Goal: Task Accomplishment & Management: Understand process/instructions

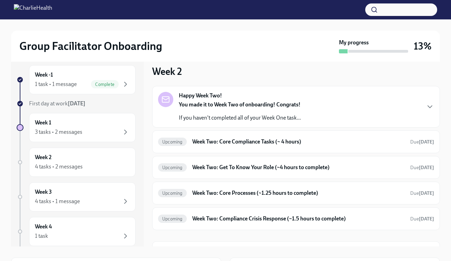
scroll to position [5, 0]
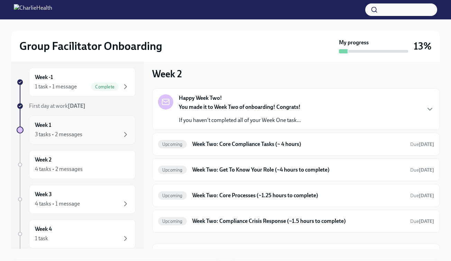
click at [85, 131] on div "3 tasks • 2 messages" at bounding box center [82, 134] width 95 height 8
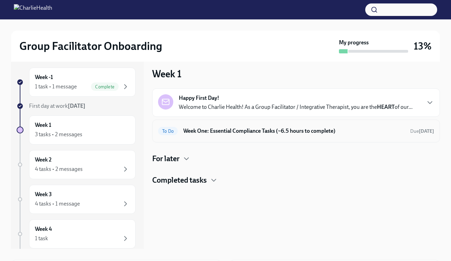
click at [267, 133] on h6 "Week One: Essential Compliance Tasks (~6.5 hours to complete)" at bounding box center [294, 131] width 222 height 8
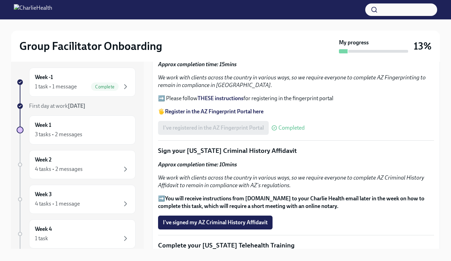
scroll to position [832, 0]
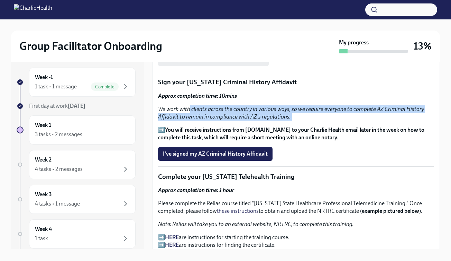
drag, startPoint x: 189, startPoint y: 108, endPoint x: 221, endPoint y: 122, distance: 35.1
click at [221, 122] on div "Approx completion time: 10mins We work with clients across the country in vario…" at bounding box center [296, 116] width 276 height 49
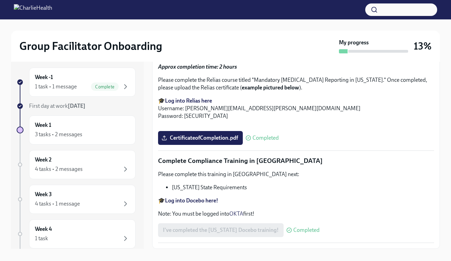
scroll to position [1514, 0]
click at [72, 86] on div "1 task • 1 message" at bounding box center [56, 87] width 42 height 8
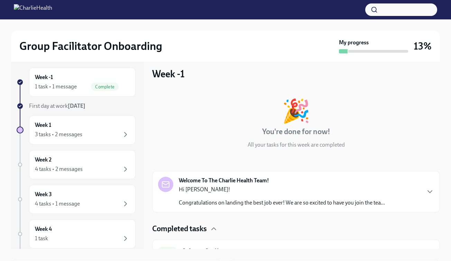
click at [222, 199] on p "Congratulations on landing the best job ever! We are so excited to have you joi…" at bounding box center [282, 203] width 206 height 8
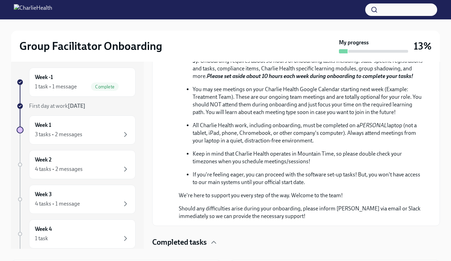
scroll to position [260, 0]
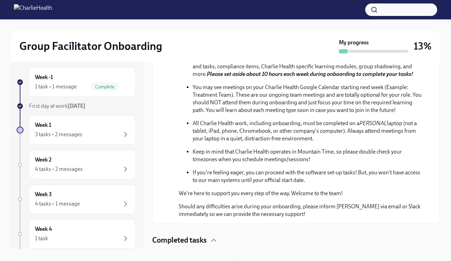
click at [410, 21] on p "You will be working with [PERSON_NAME], your dedicated Clinical Onboarding Spec…" at bounding box center [308, 13] width 231 height 15
copy p "Crystal"
click at [96, 129] on div "Week 1 3 tasks • 2 messages" at bounding box center [82, 129] width 95 height 17
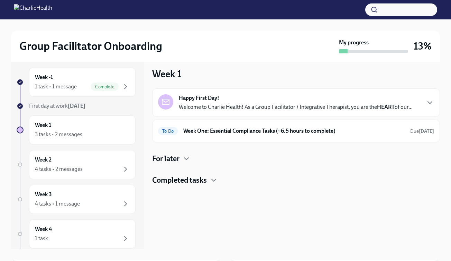
click at [258, 109] on p "Welcome to Charlie Health! As a Group Facilitator / Integrative Therapist, you …" at bounding box center [296, 107] width 234 height 8
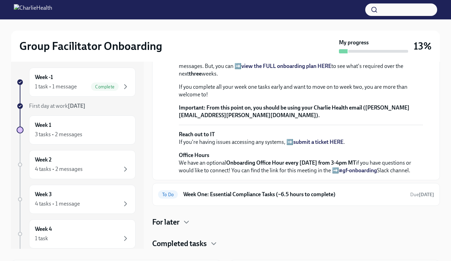
scroll to position [243, 0]
click at [226, 199] on div "To Do Week One: Essential Compliance Tasks (~6.5 hours to complete) Due [DATE]" at bounding box center [296, 194] width 276 height 11
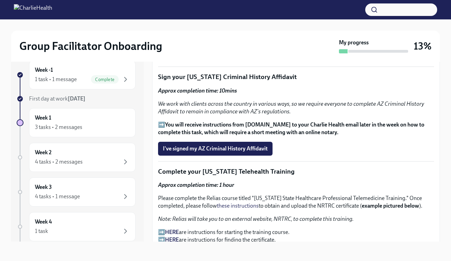
scroll to position [831, 0]
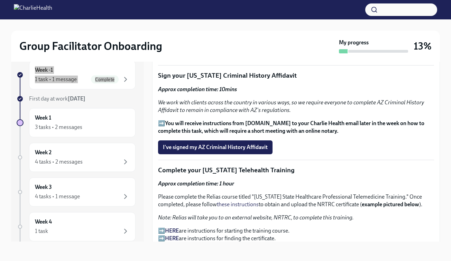
drag, startPoint x: 64, startPoint y: 77, endPoint x: 137, endPoint y: 34, distance: 84.1
click at [0, 0] on div "Group Facilitator Onboarding My progress 13% Week -1 1 task • 1 message Complet…" at bounding box center [225, 124] width 451 height 273
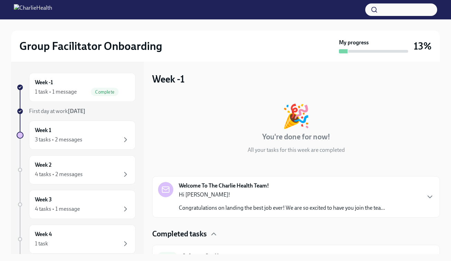
scroll to position [14, 0]
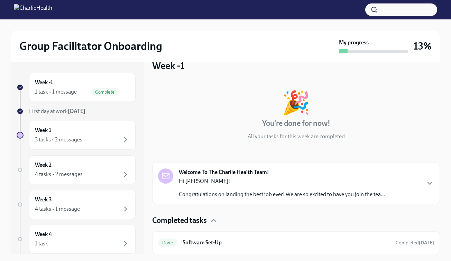
click at [244, 179] on p "Hi [PERSON_NAME]!" at bounding box center [282, 181] width 206 height 8
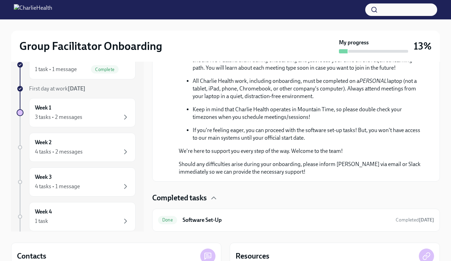
scroll to position [23, 0]
click at [343, 164] on p "Should any difficulties arise during your onboarding, please inform [PERSON_NAM…" at bounding box center [301, 167] width 244 height 15
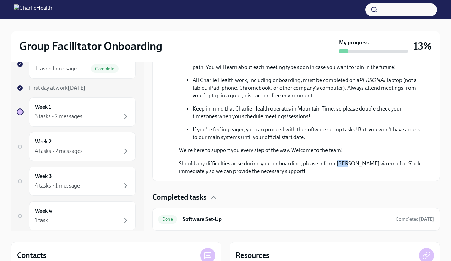
click at [343, 164] on p "Should any difficulties arise during your onboarding, please inform [PERSON_NAM…" at bounding box center [301, 167] width 244 height 15
copy p "Lara"
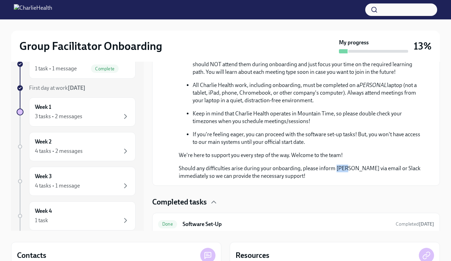
scroll to position [302, 0]
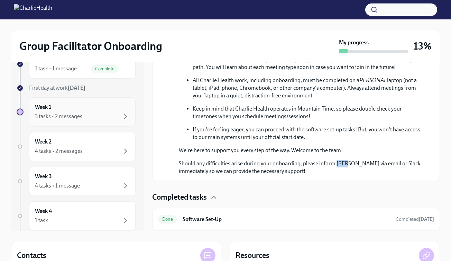
click at [87, 105] on div "Week 1 3 tasks • 2 messages" at bounding box center [82, 111] width 95 height 17
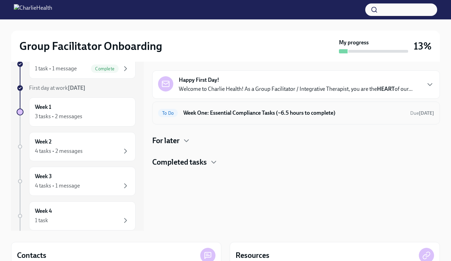
click at [226, 112] on h6 "Week One: Essential Compliance Tasks (~6.5 hours to complete)" at bounding box center [294, 113] width 222 height 8
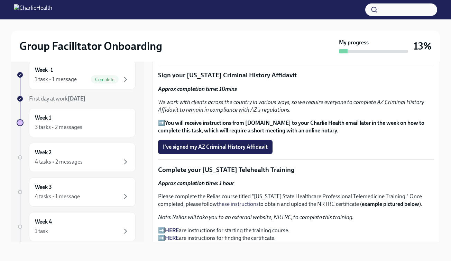
scroll to position [834, 0]
